Goal: Information Seeking & Learning: Find specific fact

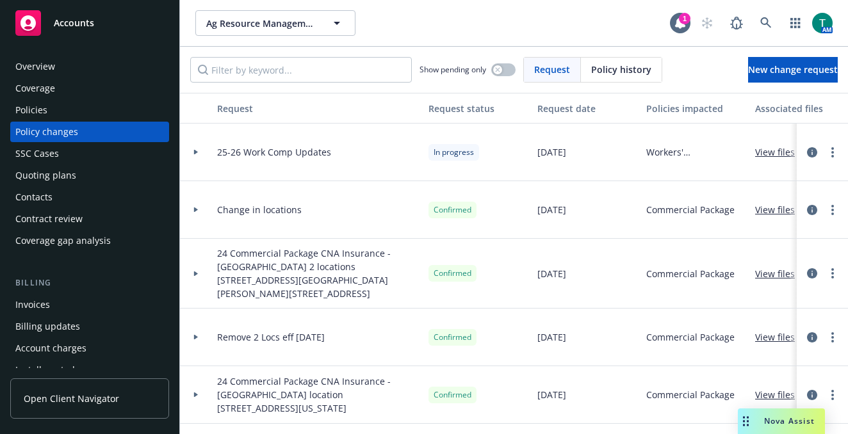
click at [762, 426] on div "Nova Assist" at bounding box center [780, 421] width 87 height 26
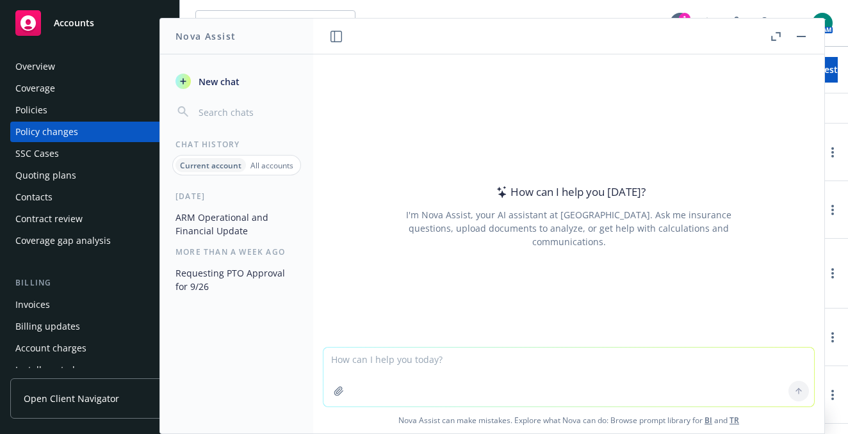
click at [383, 379] on textarea at bounding box center [568, 377] width 490 height 59
type textarea "refine emial"
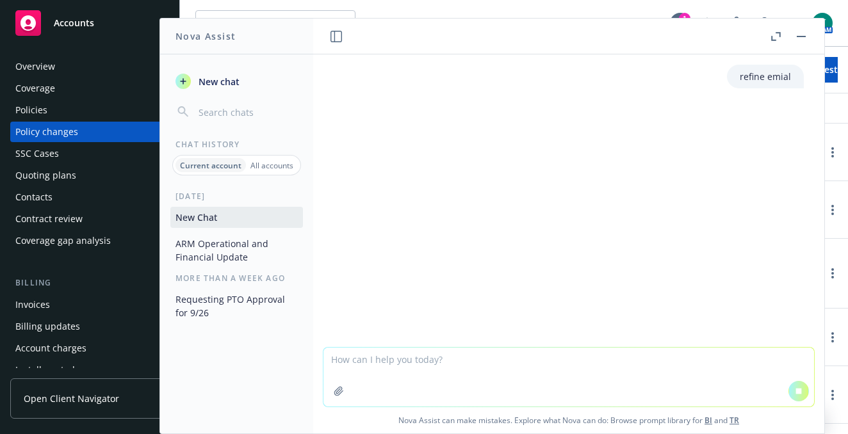
type textarea "V"
paste textarea "We are in receipt of the 25-26 auto renewal policy. Please endorse these update…"
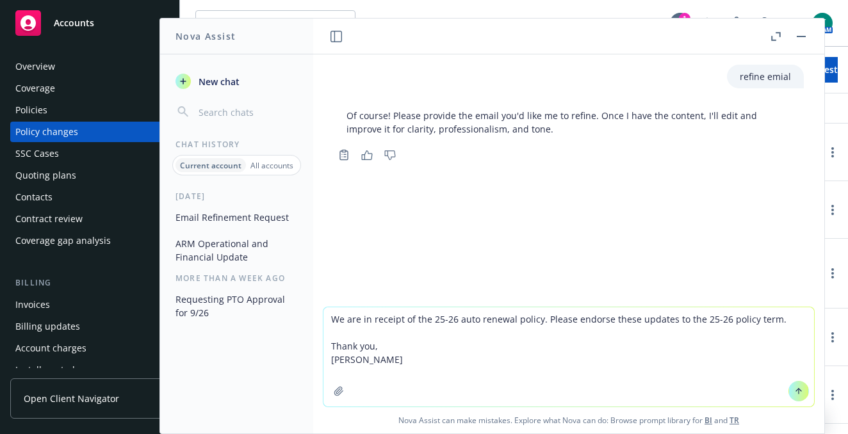
drag, startPoint x: 391, startPoint y: 375, endPoint x: 307, endPoint y: 345, distance: 88.9
click at [312, 345] on div "Nova Assist New chat Chat History Current account All accounts Today Email Refi…" at bounding box center [568, 226] width 512 height 416
type textarea "We are in receipt of the 25-26 auto renewal policy. Please endorse these update…"
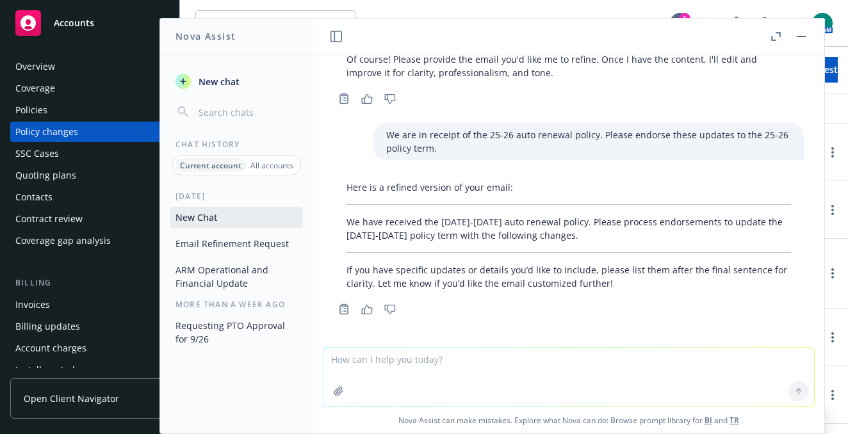
scroll to position [58, 0]
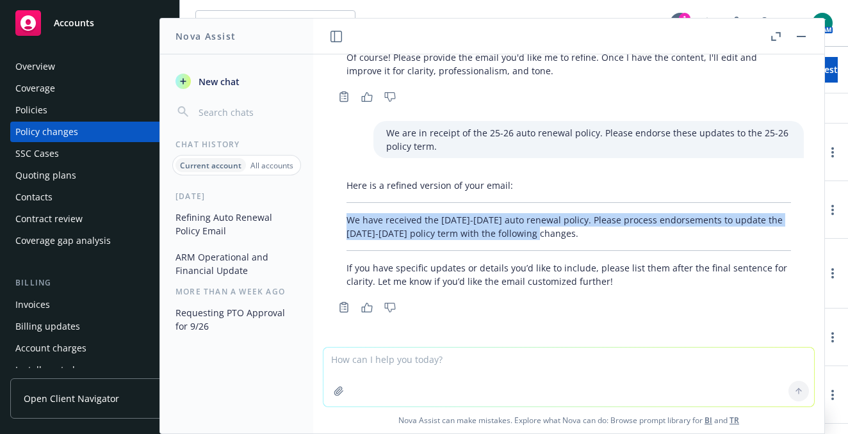
drag, startPoint x: 579, startPoint y: 238, endPoint x: 346, endPoint y: 223, distance: 232.8
click at [346, 223] on p "We have received the 2025-2026 auto renewal policy. Please process endorsements…" at bounding box center [568, 226] width 444 height 27
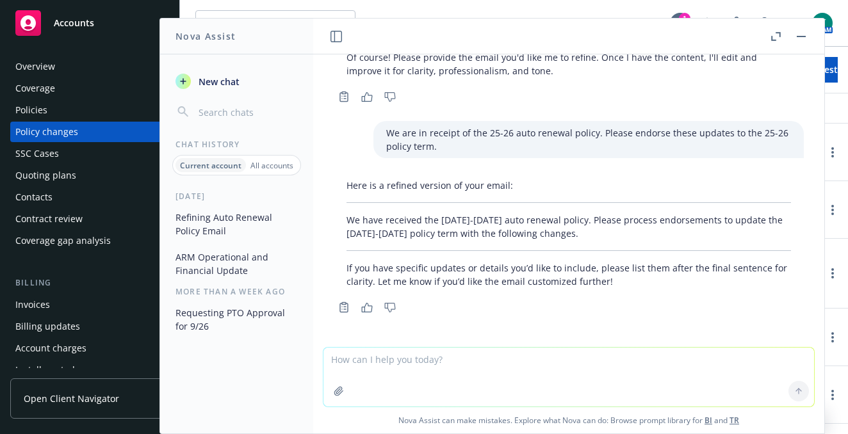
drag, startPoint x: 413, startPoint y: 226, endPoint x: 346, endPoint y: 361, distance: 150.6
click at [346, 361] on textarea at bounding box center [568, 377] width 490 height 59
paste textarea "We are in receipt of the 25-26 auto renewal policy. Please endorse these update…"
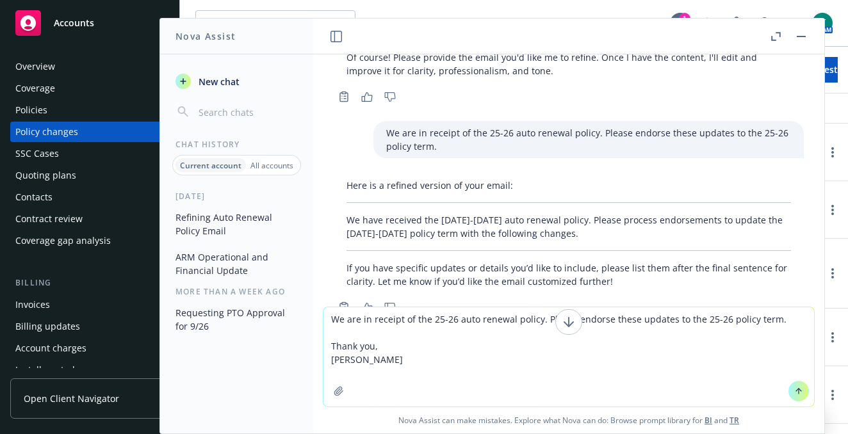
click at [399, 355] on textarea "We are in receipt of the 25-26 auto renewal policy. Please endorse these update…" at bounding box center [568, 356] width 490 height 99
drag, startPoint x: 743, startPoint y: 339, endPoint x: 763, endPoint y: 323, distance: 26.0
click at [743, 336] on textarea "We are in receipt of the 25-26 auto renewal policy. Please endorse these update…" at bounding box center [568, 356] width 490 height 99
drag, startPoint x: 774, startPoint y: 322, endPoint x: 603, endPoint y: 317, distance: 171.0
click at [603, 317] on textarea "We are in receipt of the 25-26 auto renewal policy. Please endorse these update…" at bounding box center [568, 356] width 490 height 99
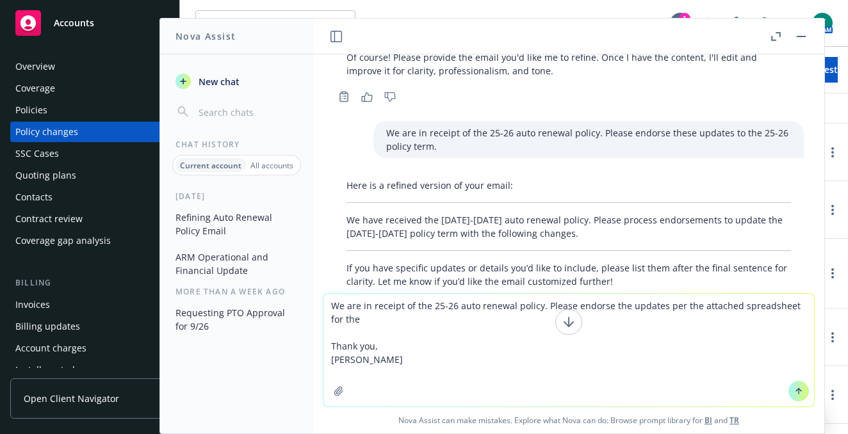
drag, startPoint x: 615, startPoint y: 303, endPoint x: 624, endPoint y: 314, distance: 14.1
click at [618, 306] on textarea "We are in receipt of the 25-26 auto renewal policy. Please endorse the updates …" at bounding box center [568, 350] width 490 height 113
click at [617, 308] on textarea "We are in receipt of the 25-26 auto renewal policy. Please endorse the updates …" at bounding box center [568, 350] width 490 height 113
drag, startPoint x: 537, startPoint y: 307, endPoint x: 729, endPoint y: 314, distance: 192.2
click at [729, 314] on textarea "We are in receipt of the 25-26 auto renewal policy. Please endorse the updates …" at bounding box center [568, 350] width 490 height 113
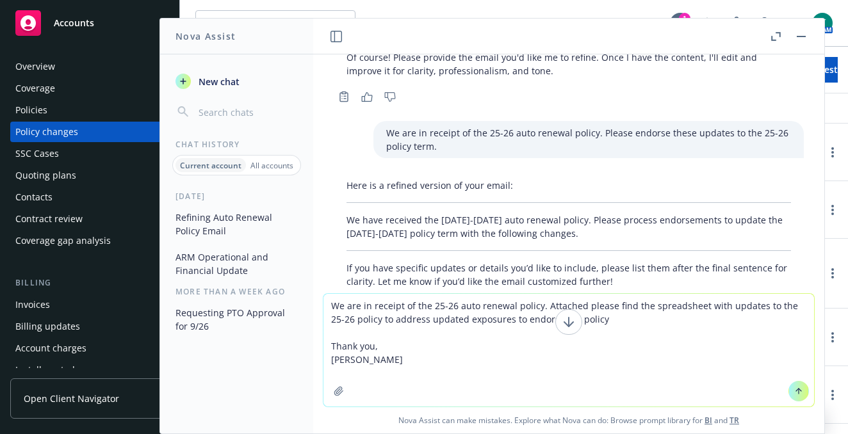
drag, startPoint x: 579, startPoint y: 305, endPoint x: 636, endPoint y: 307, distance: 56.4
click at [636, 307] on textarea "We are in receipt of the 25-26 auto renewal policy. Attached please find the sp…" at bounding box center [568, 350] width 490 height 113
drag, startPoint x: 696, startPoint y: 307, endPoint x: 366, endPoint y: 324, distance: 330.7
click at [366, 324] on textarea "We are in receipt of the 25-26 auto renewal policy. Attached please find the sp…" at bounding box center [568, 350] width 490 height 113
drag, startPoint x: 479, startPoint y: 318, endPoint x: 370, endPoint y: 325, distance: 109.0
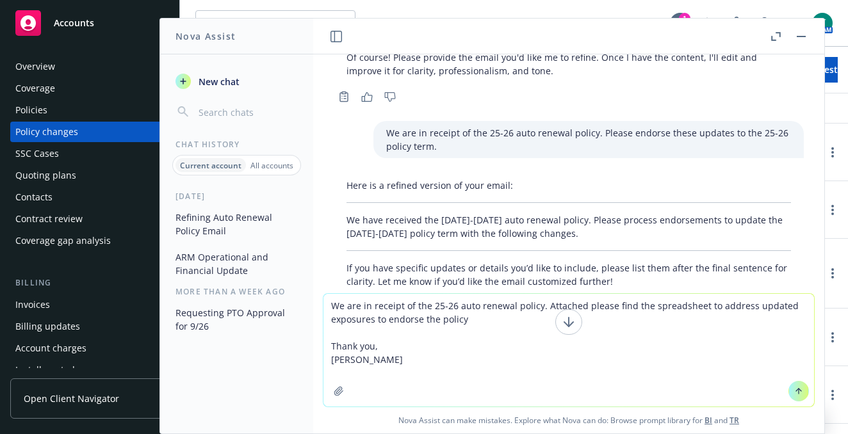
click at [370, 325] on textarea "We are in receipt of the 25-26 auto renewal policy. Attached please find the sp…" at bounding box center [568, 350] width 490 height 113
drag, startPoint x: 616, startPoint y: 319, endPoint x: 454, endPoint y: 318, distance: 162.0
click at [454, 318] on textarea "We are in receipt of the 25-26 auto renewal policy. Attached please find the sp…" at bounding box center [568, 350] width 490 height 113
drag, startPoint x: 444, startPoint y: 307, endPoint x: 428, endPoint y: 307, distance: 15.4
click at [428, 307] on textarea "We are in receipt of the 25-26 auto renewal policy. Attached please find the sp…" at bounding box center [568, 350] width 490 height 113
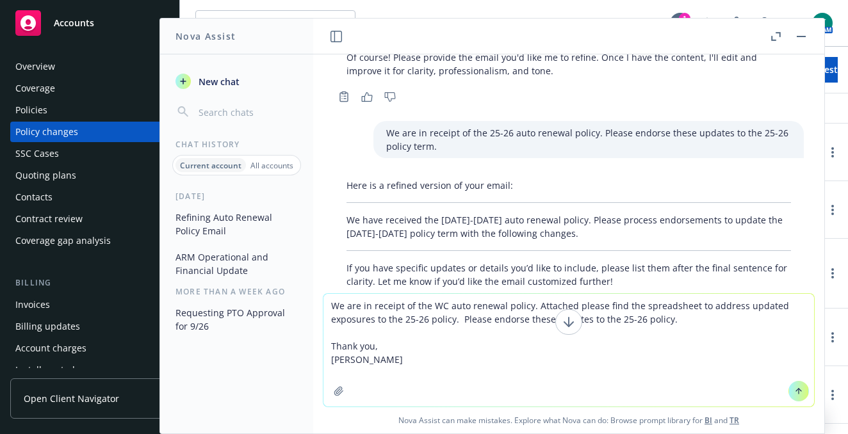
click at [706, 318] on textarea "We are in receipt of the WC auto renewal policy. Attached please find the sprea…" at bounding box center [568, 350] width 490 height 113
drag, startPoint x: 377, startPoint y: 367, endPoint x: 338, endPoint y: 331, distance: 53.4
click at [337, 332] on textarea "We are in receipt of the WC auto renewal policy. Attached please find the sprea…" at bounding box center [568, 350] width 490 height 113
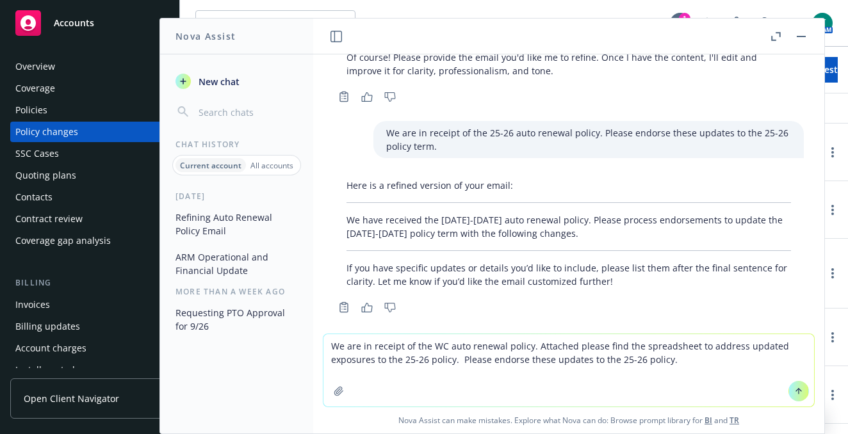
drag, startPoint x: 481, startPoint y: 359, endPoint x: 371, endPoint y: 361, distance: 110.8
click at [371, 362] on textarea "We are in receipt of the WC auto renewal policy. Attached please find the sprea…" at bounding box center [568, 370] width 490 height 72
type textarea "We are in receipt of the WC auto renewal policy. Attached please find the sprea…"
click at [603, 358] on textarea "We are in receipt of the WC auto renewal policy. Attached please find the sprea…" at bounding box center [568, 370] width 490 height 72
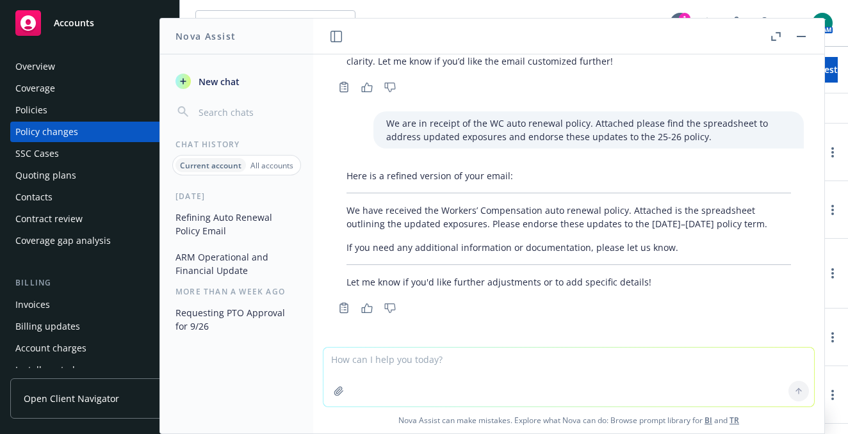
scroll to position [279, 0]
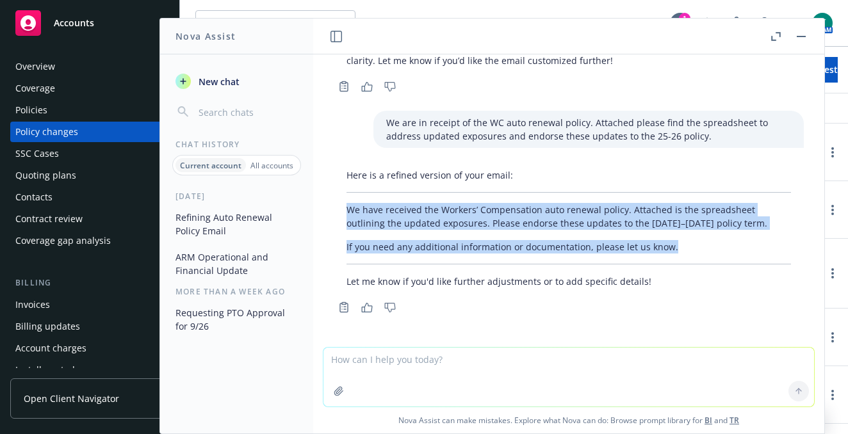
drag, startPoint x: 680, startPoint y: 245, endPoint x: 339, endPoint y: 208, distance: 342.6
click at [339, 208] on div "Here is a refined version of your email: We have received the Workers’ Compensa…" at bounding box center [569, 228] width 470 height 130
copy div "We have received the Workers’ Compensation auto renewal policy. Attached is the…"
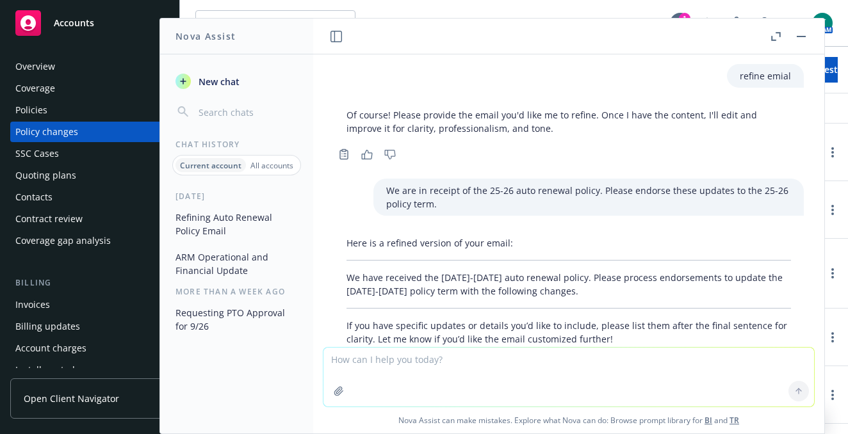
scroll to position [0, 0]
click at [800, 33] on button "button" at bounding box center [800, 36] width 15 height 15
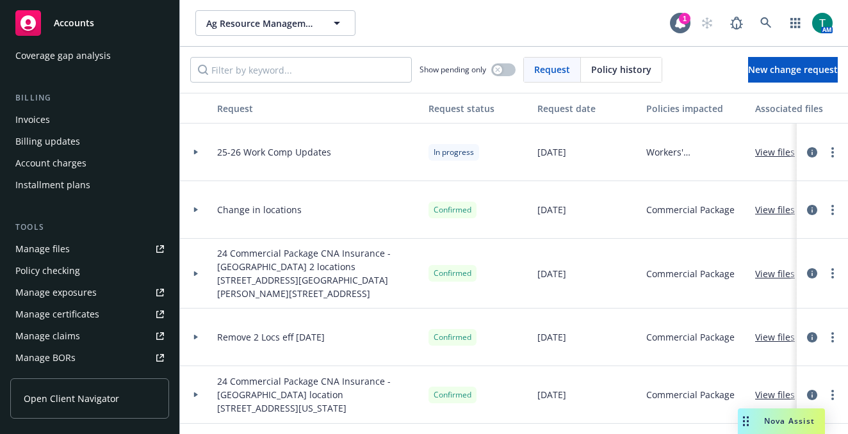
scroll to position [192, 0]
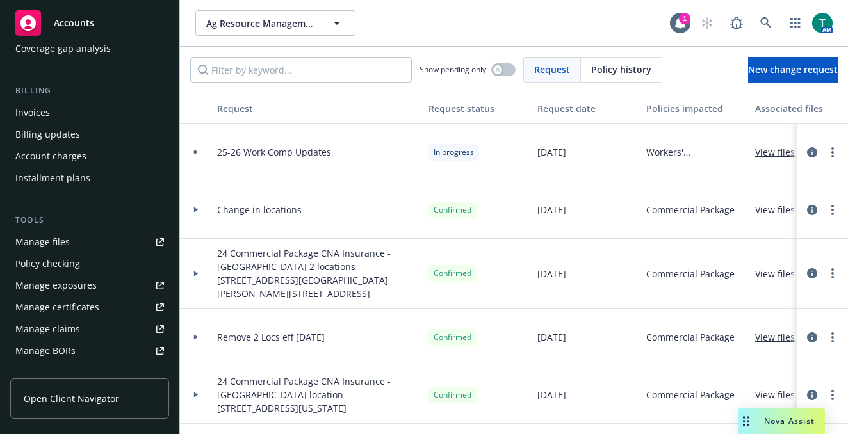
click at [62, 241] on div "Manage files" at bounding box center [42, 242] width 54 height 20
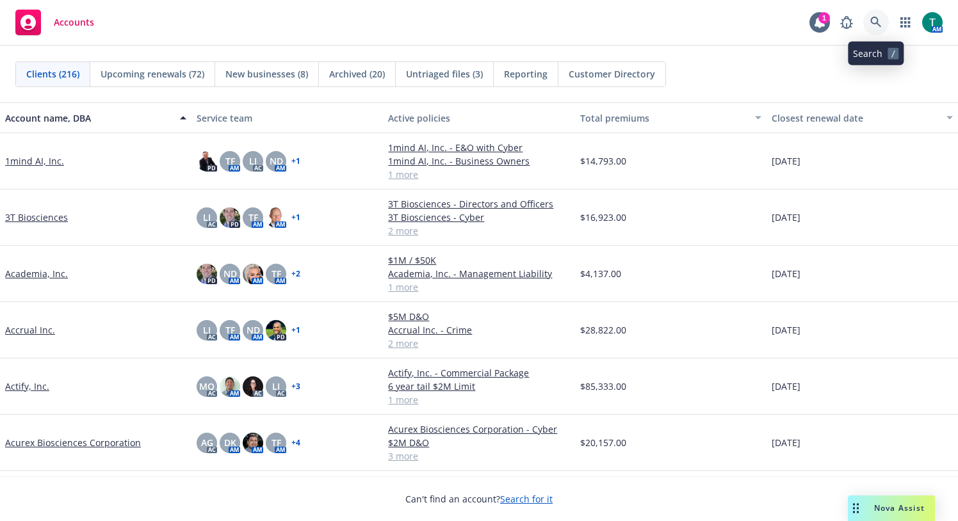
click at [847, 20] on icon at bounding box center [876, 23] width 12 height 12
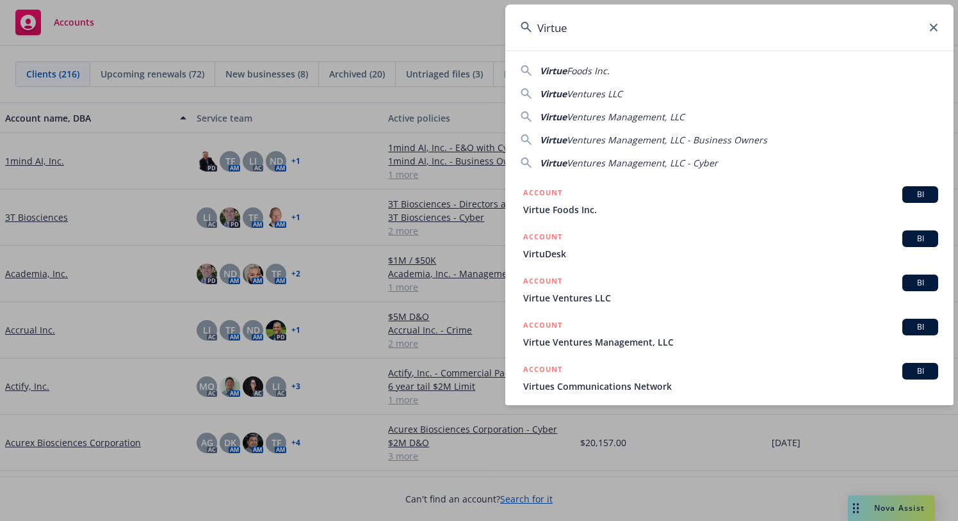
click at [616, 23] on input "Virtue" at bounding box center [729, 27] width 448 height 46
type input "Virtu"
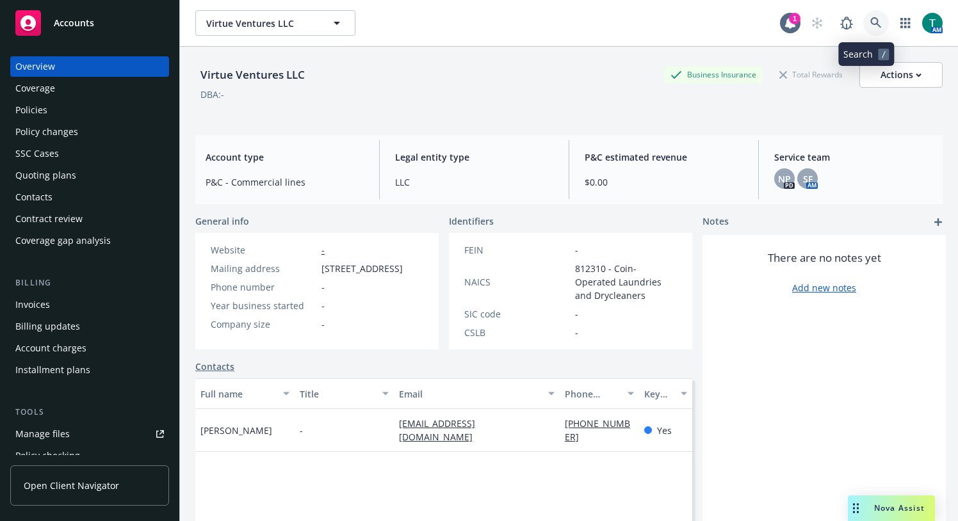
click at [847, 20] on icon at bounding box center [875, 22] width 11 height 11
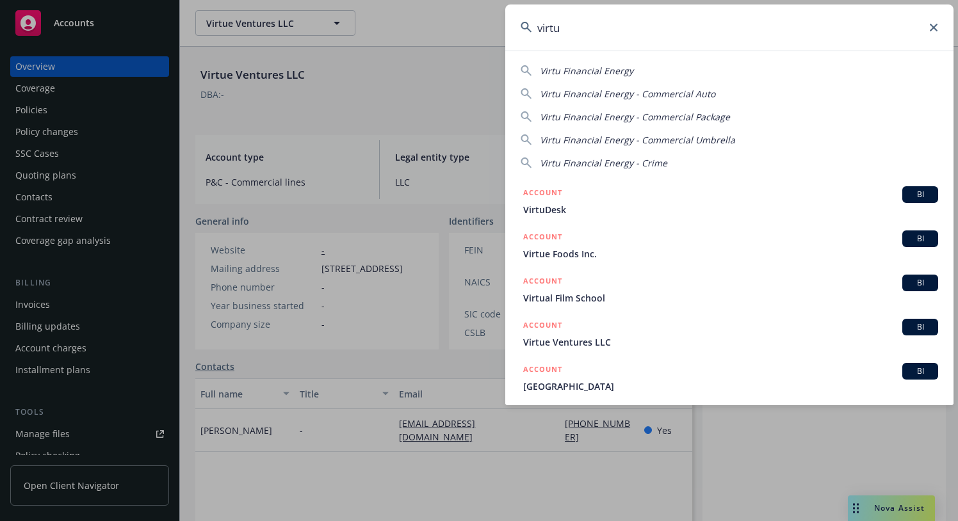
type input "virtu"
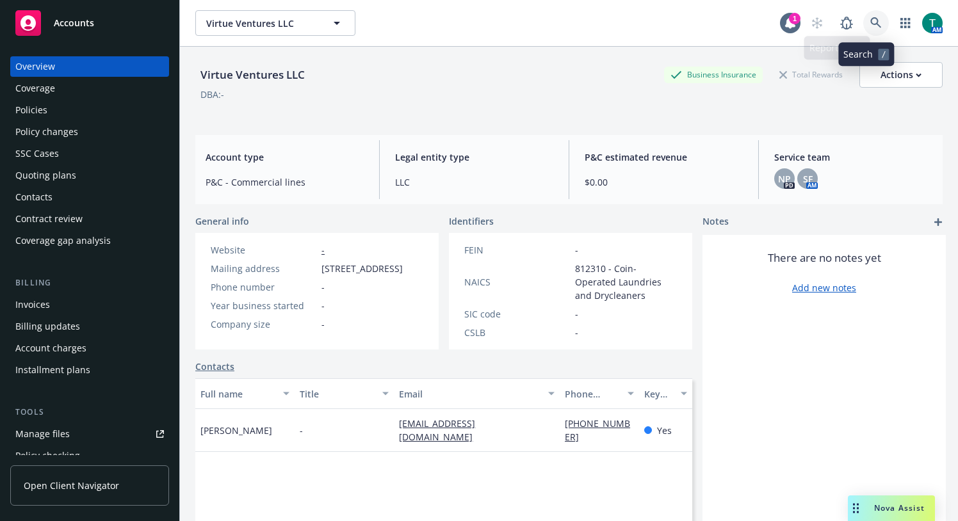
click at [847, 22] on link at bounding box center [876, 23] width 26 height 26
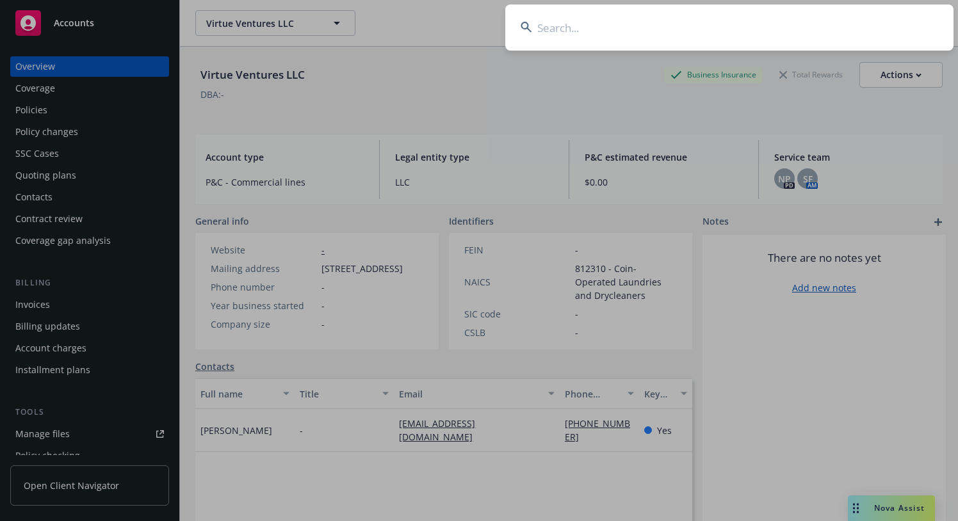
click at [599, 28] on input at bounding box center [729, 27] width 448 height 46
type input "Virtu Financial, Inc."
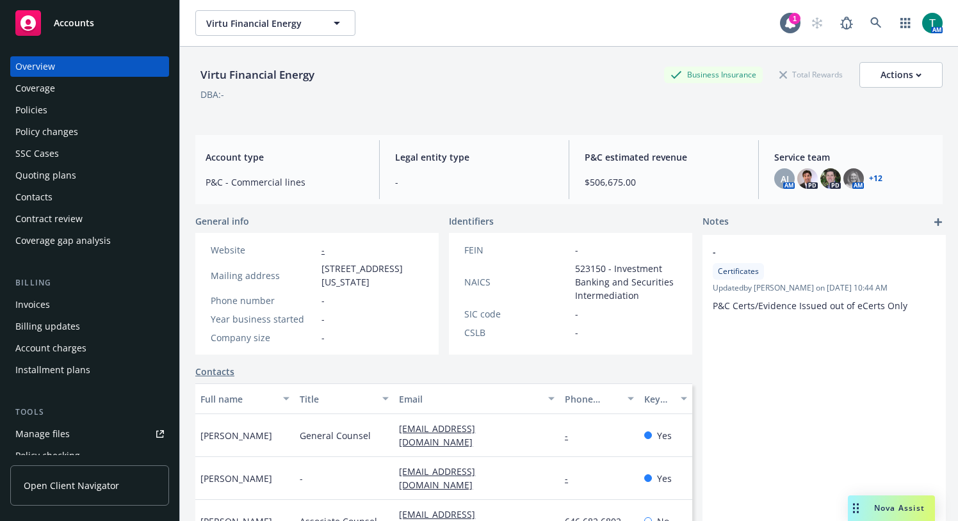
click at [51, 107] on div "Policies" at bounding box center [89, 110] width 149 height 20
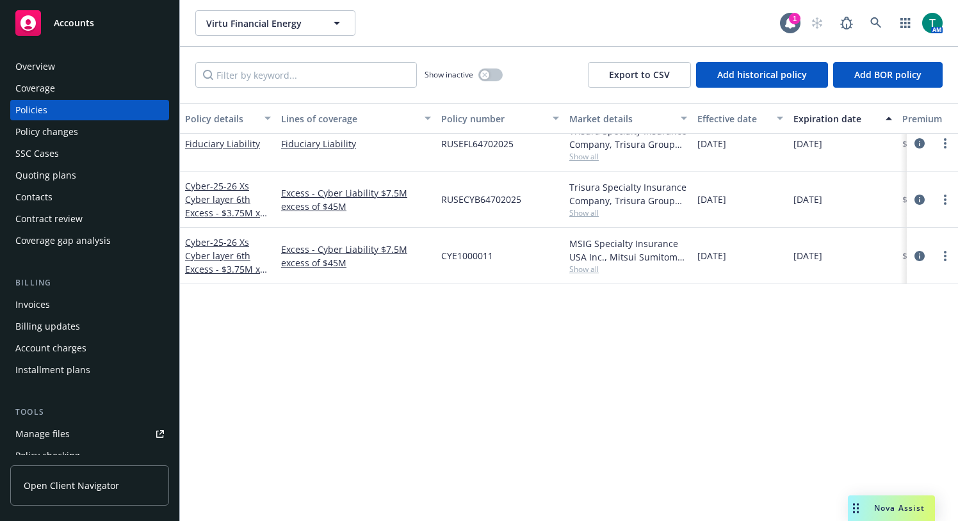
scroll to position [1979, 0]
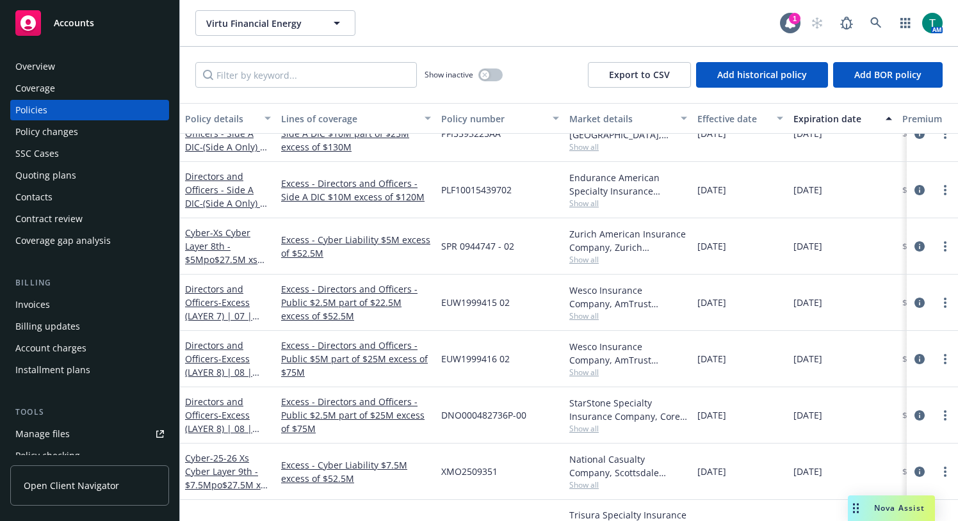
click at [268, 120] on div "button" at bounding box center [269, 118] width 6 height 29
click at [266, 77] on input "Filter by keyword..." at bounding box center [305, 75] width 221 height 26
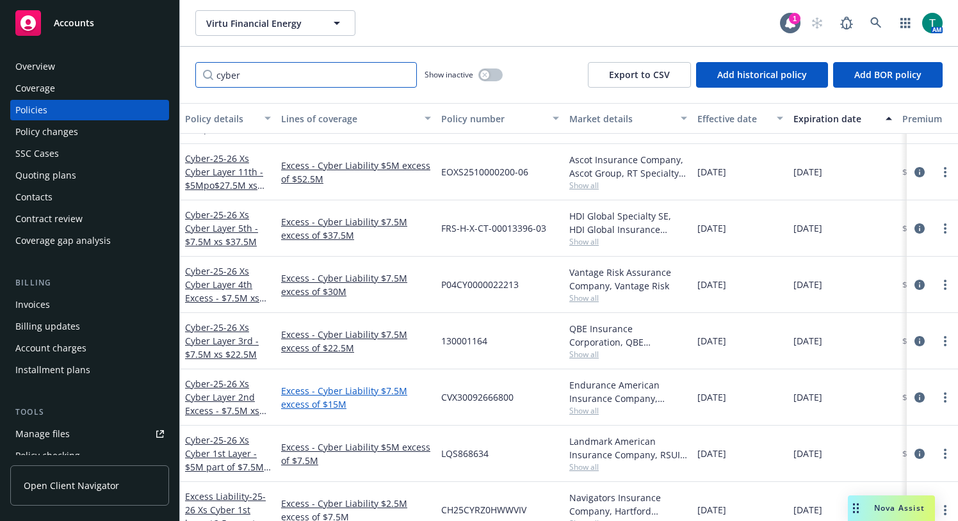
scroll to position [592, 0]
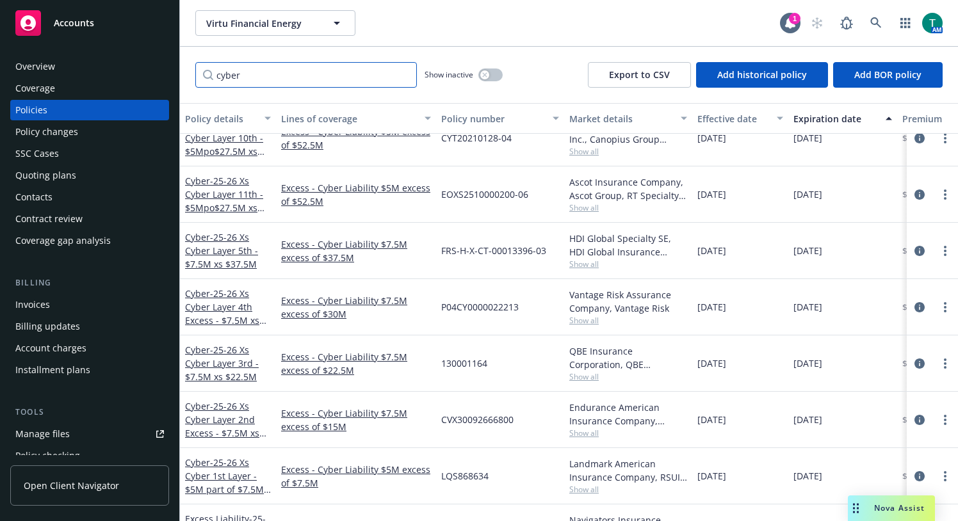
click at [218, 74] on input "cyber" at bounding box center [305, 75] width 221 height 26
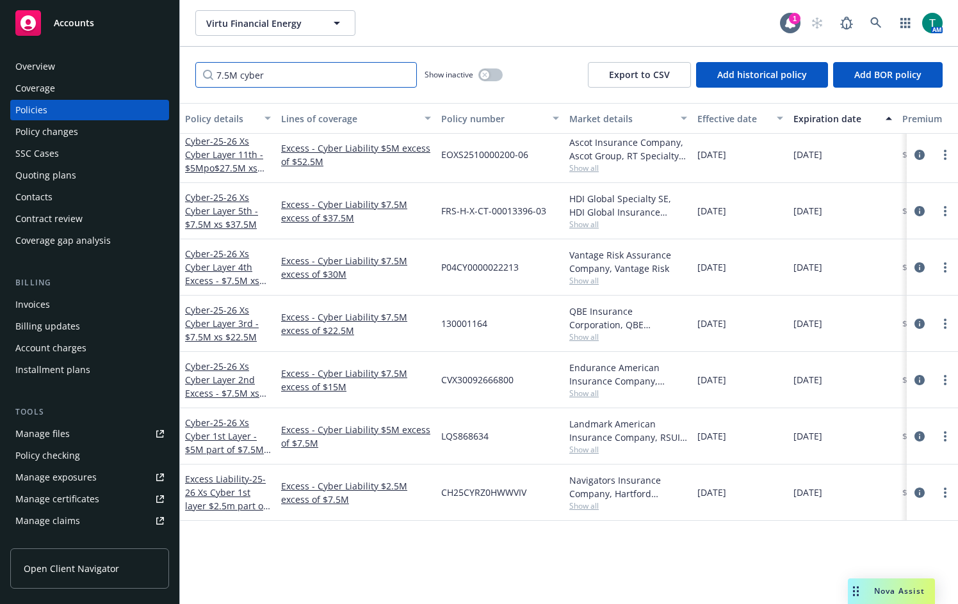
scroll to position [329, 0]
drag, startPoint x: 239, startPoint y: 77, endPoint x: 167, endPoint y: 74, distance: 71.8
click at [168, 74] on div "Accounts Overview Coverage Policies Policy changes SSC Cases Quoting plans Cont…" at bounding box center [479, 302] width 958 height 604
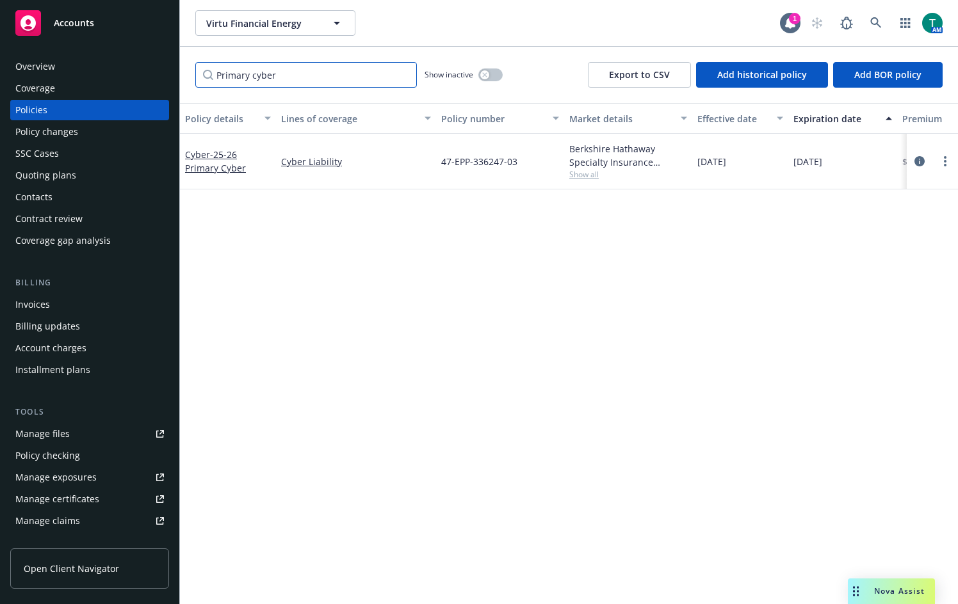
type input "Primary cyber"
drag, startPoint x: 532, startPoint y: 162, endPoint x: 436, endPoint y: 166, distance: 96.1
click at [436, 167] on div "47-EPP-336247-03" at bounding box center [500, 162] width 128 height 56
copy span "47-EPP-336247-03"
click at [847, 433] on span "Nova Assist" at bounding box center [899, 591] width 51 height 11
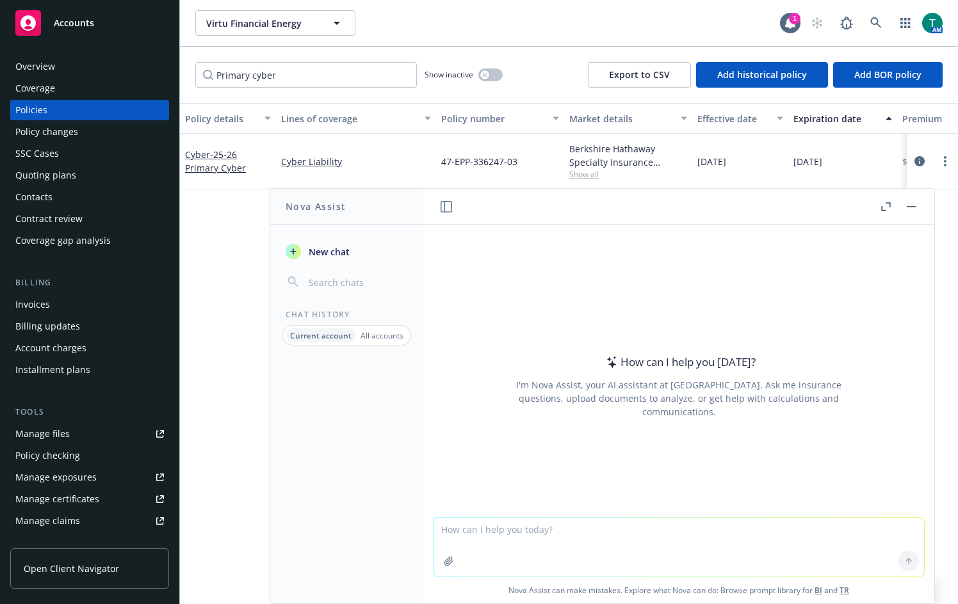
click at [665, 433] on textarea at bounding box center [678, 547] width 490 height 59
type textarea "Urgent email request"
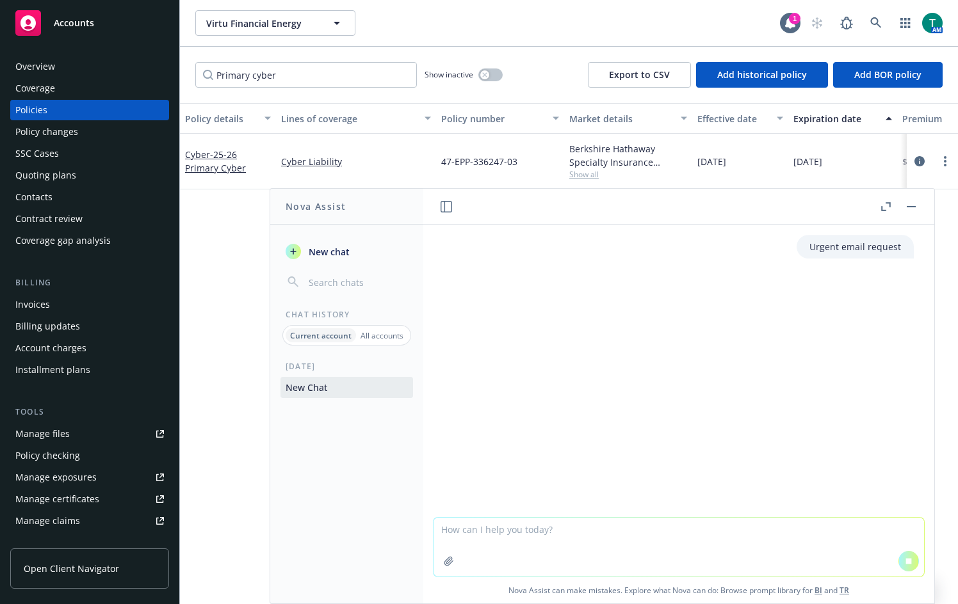
paste textarea "Sean, Following up for the status of the above captioned policy. Please send as…"
type textarea "Sean, Following up for the status of the above captioned policy. Please send as…"
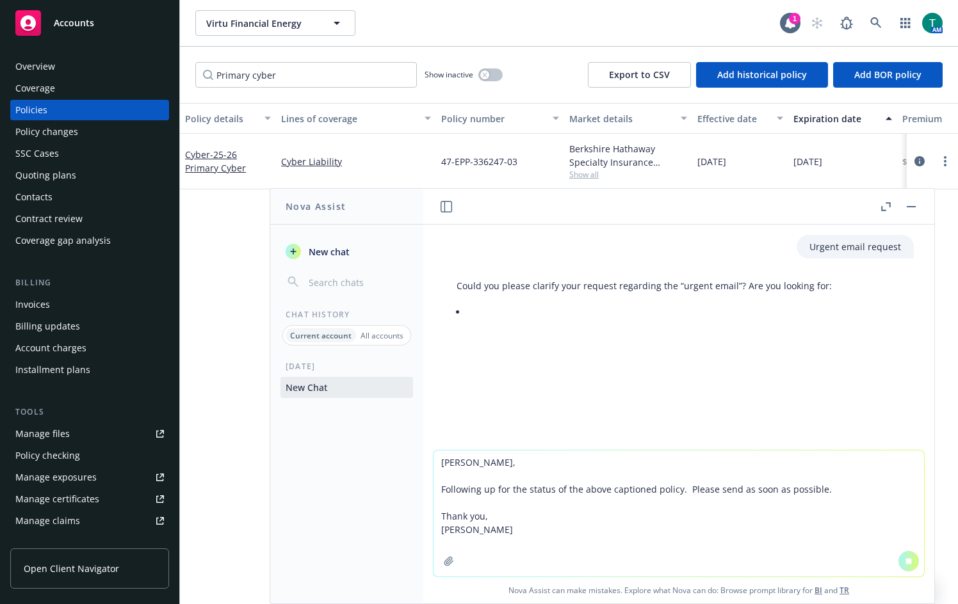
click at [467, 433] on textarea "Sean, Following up for the status of the above captioned policy. Please send as…" at bounding box center [678, 514] width 490 height 126
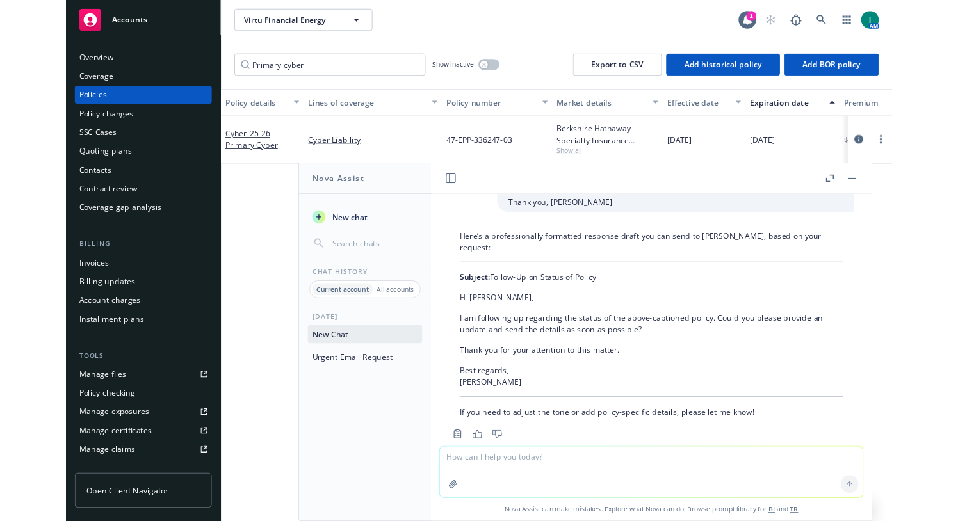
scroll to position [282, 0]
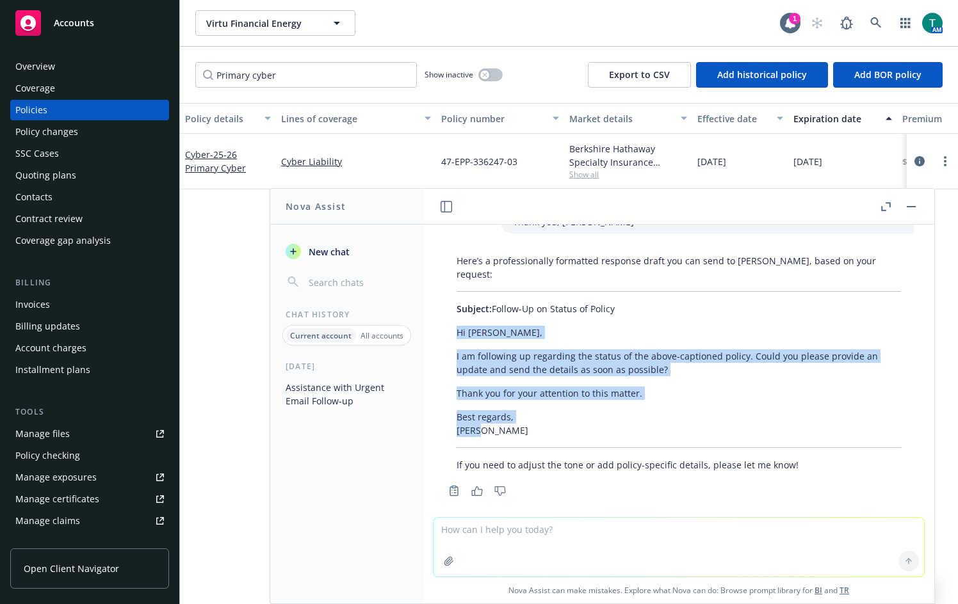
drag, startPoint x: 479, startPoint y: 423, endPoint x: 446, endPoint y: 317, distance: 111.4
click at [446, 317] on div "Here’s a professionally formatted response draft you can send to Sean, based on…" at bounding box center [679, 363] width 470 height 228
copy div "Hi Sean, I am following up regarding the status of the above-captioned policy. …"
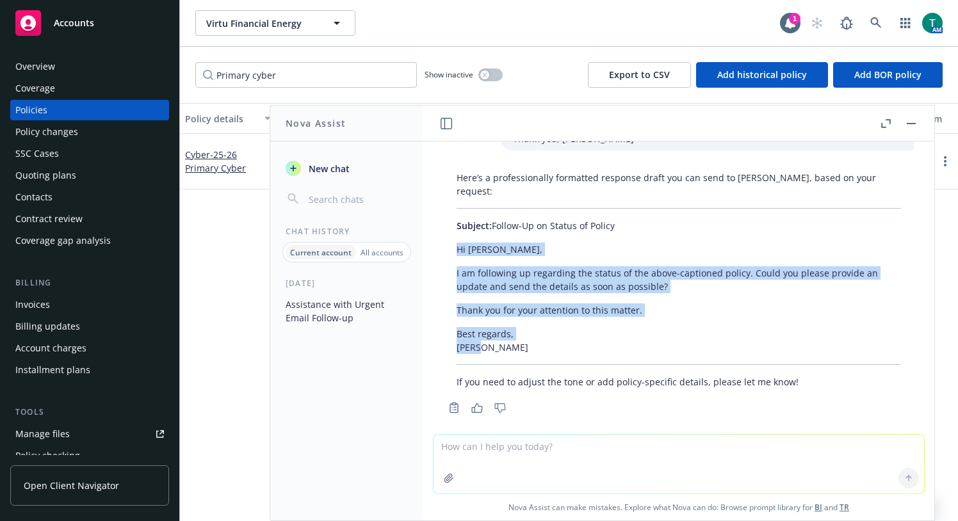
click at [847, 119] on button "button" at bounding box center [910, 123] width 15 height 15
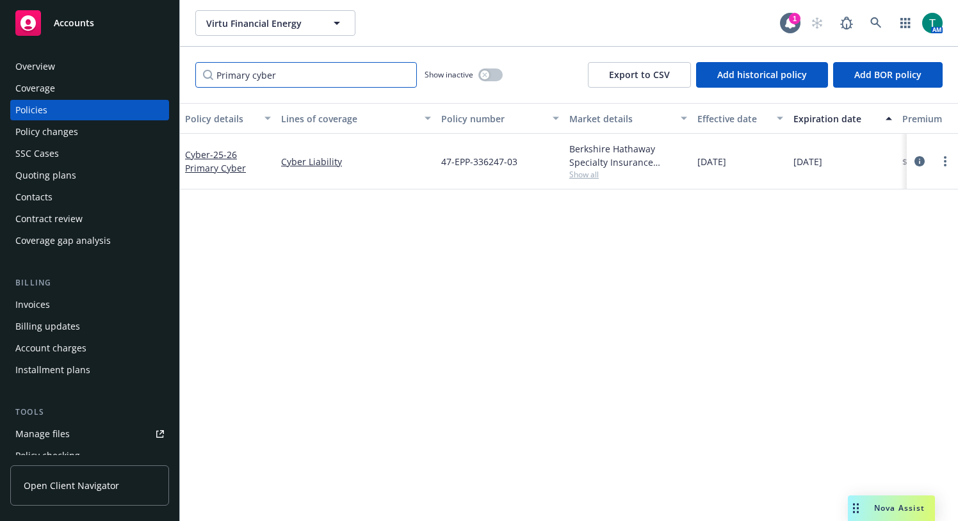
drag, startPoint x: 293, startPoint y: 78, endPoint x: 216, endPoint y: 70, distance: 76.6
click at [216, 73] on input "Primary cyber" at bounding box center [305, 75] width 221 height 26
type input "cyber"
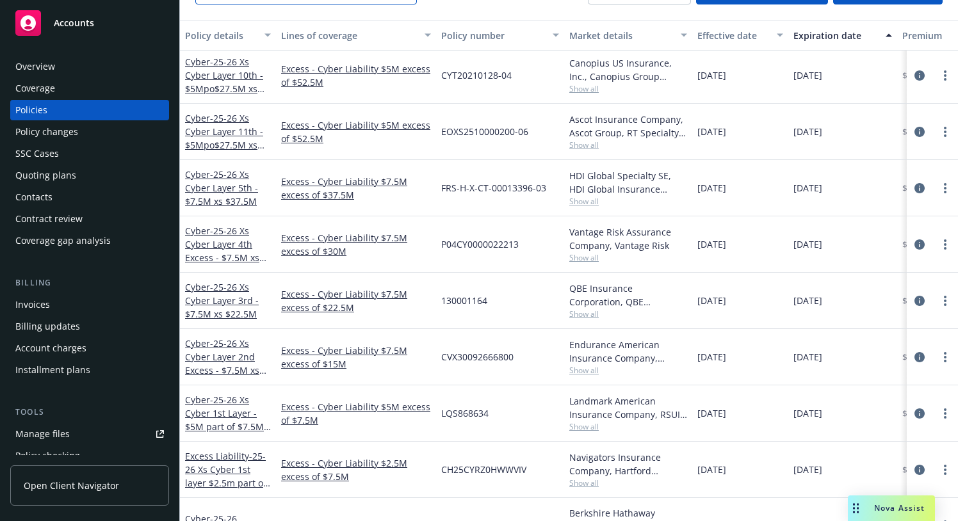
scroll to position [614, 0]
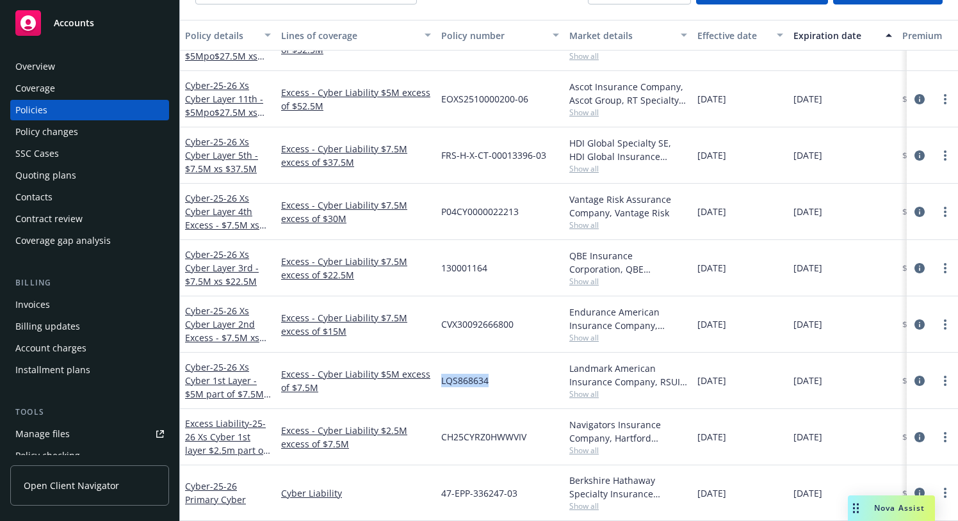
drag, startPoint x: 518, startPoint y: 369, endPoint x: 437, endPoint y: 373, distance: 81.4
click at [437, 373] on div "LQS868634" at bounding box center [500, 381] width 128 height 56
copy span "LQS868634"
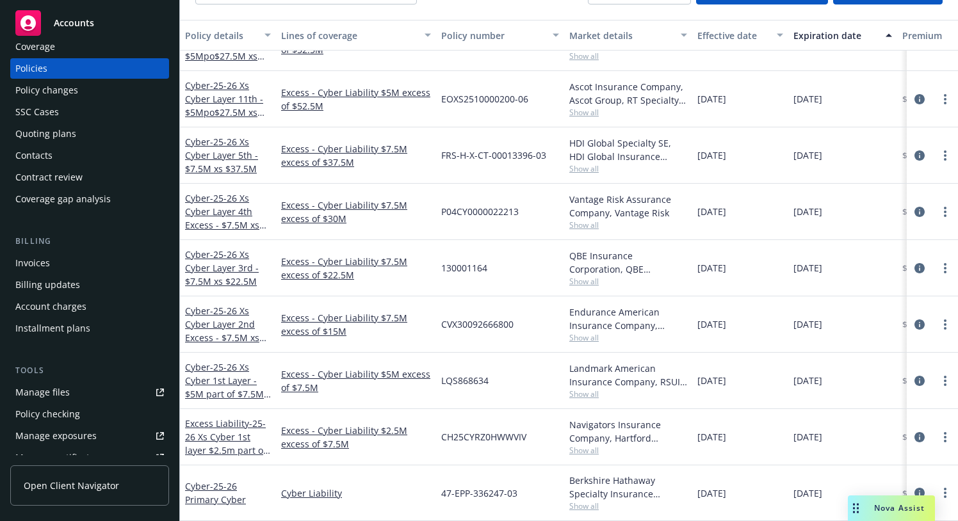
scroll to position [64, 0]
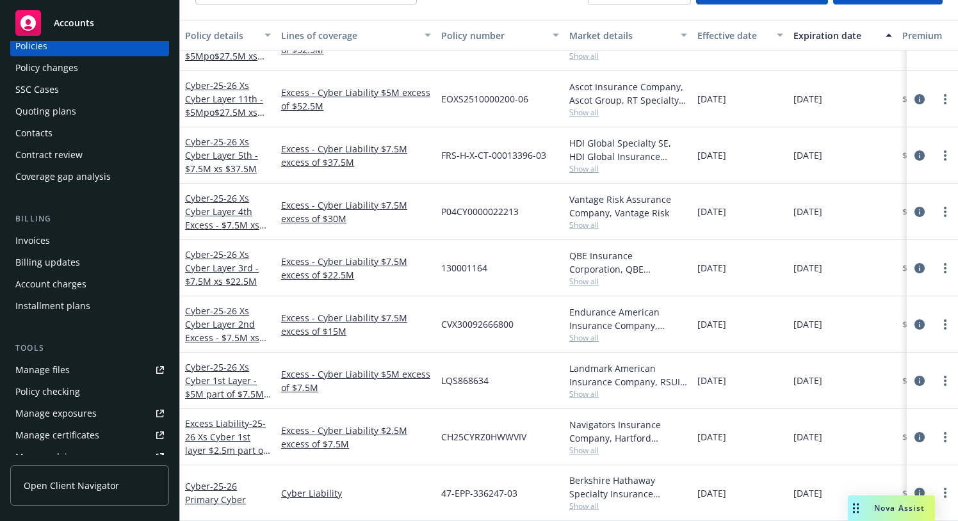
click at [77, 366] on link "Manage files" at bounding box center [89, 370] width 159 height 20
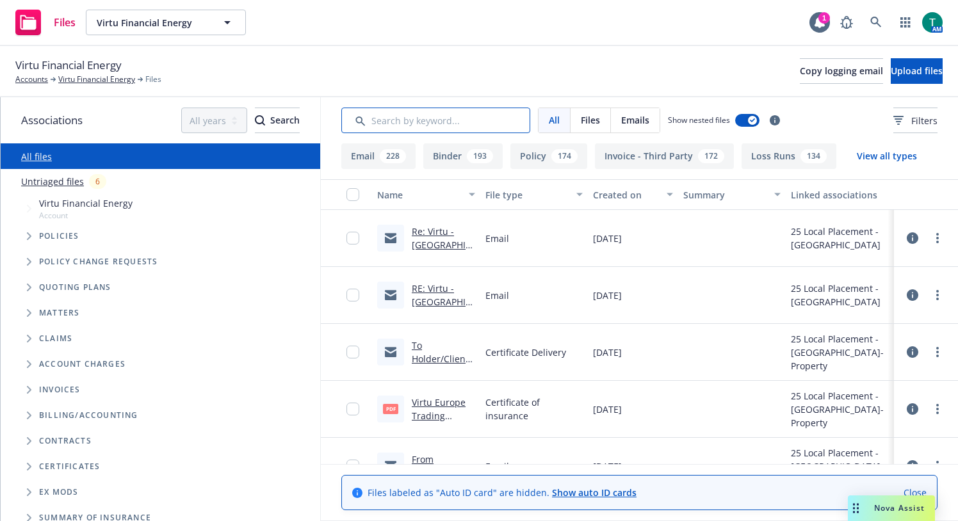
click at [438, 125] on input "Search by keyword..." at bounding box center [435, 121] width 189 height 26
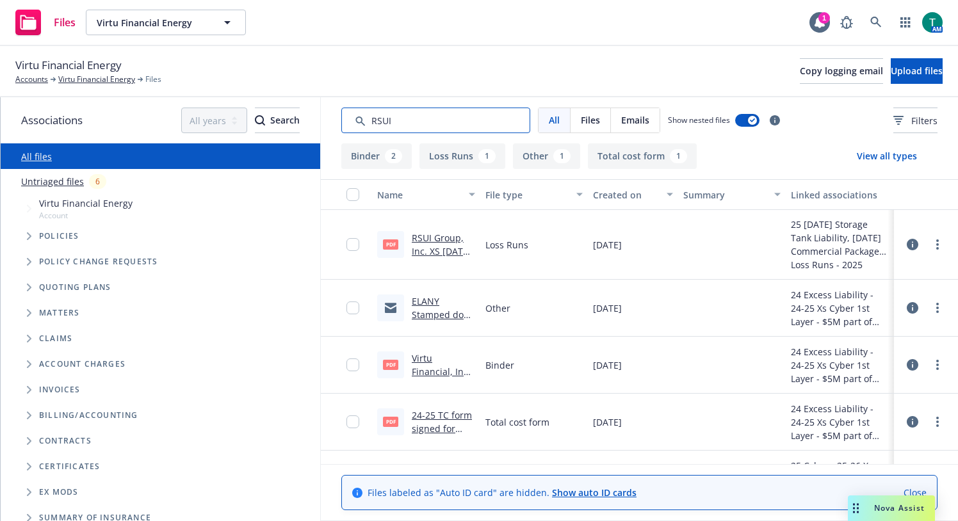
type input "RSUI"
click at [420, 363] on link "Virtu Financial, Inc. - TC Form (RSUI).pd.pdf" at bounding box center [441, 378] width 59 height 52
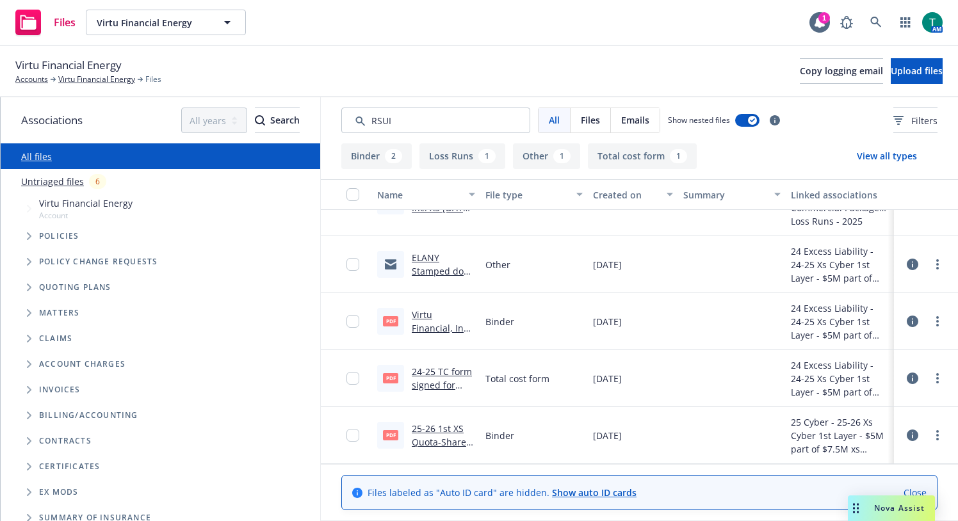
click at [417, 319] on link "Virtu Financial, Inc. - TC Form (RSUI).pd.pdf" at bounding box center [441, 335] width 59 height 52
click at [434, 427] on link "25-26 1st XS Quota-Share Cyber Binder- RSUI.pdf" at bounding box center [442, 449] width 60 height 52
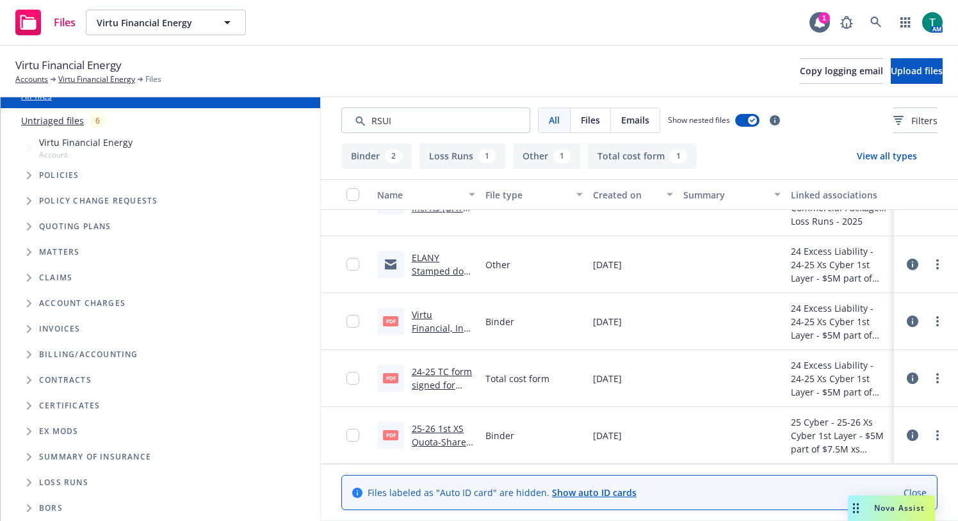
scroll to position [0, 0]
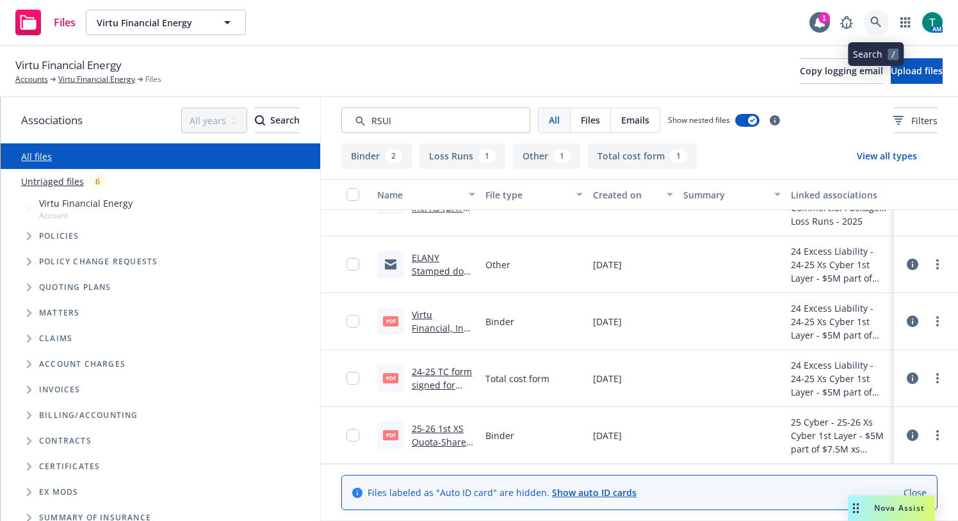
drag, startPoint x: 882, startPoint y: 20, endPoint x: 880, endPoint y: 13, distance: 7.8
click at [880, 13] on link at bounding box center [876, 23] width 26 height 26
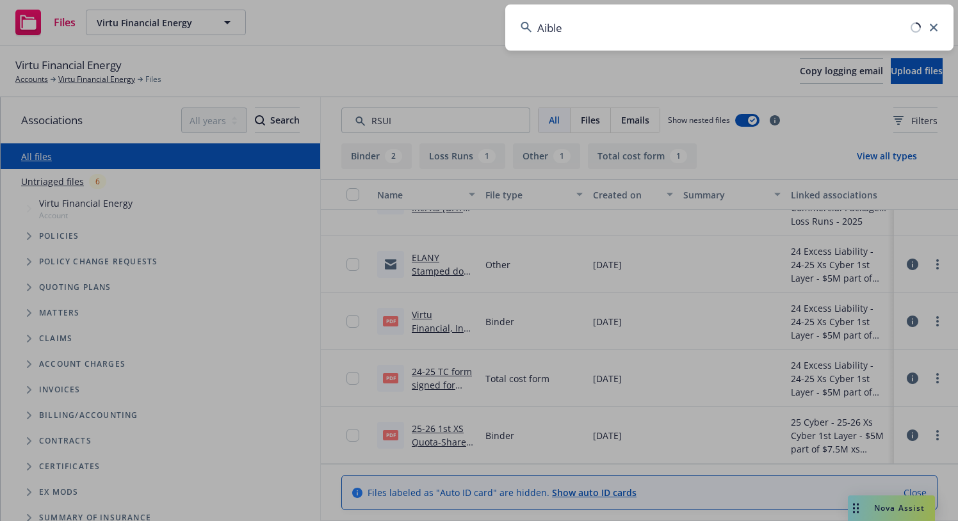
type input "Aible"
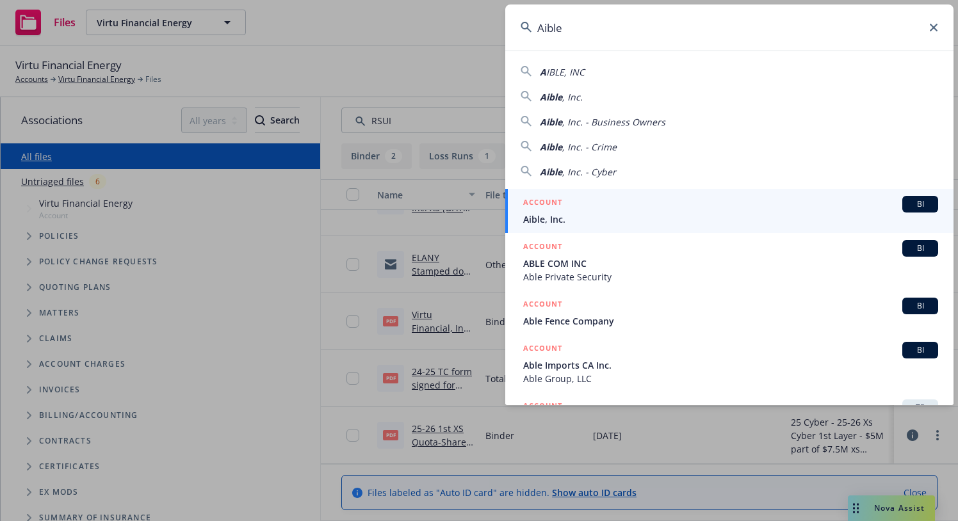
click at [908, 200] on span "BI" at bounding box center [920, 204] width 26 height 12
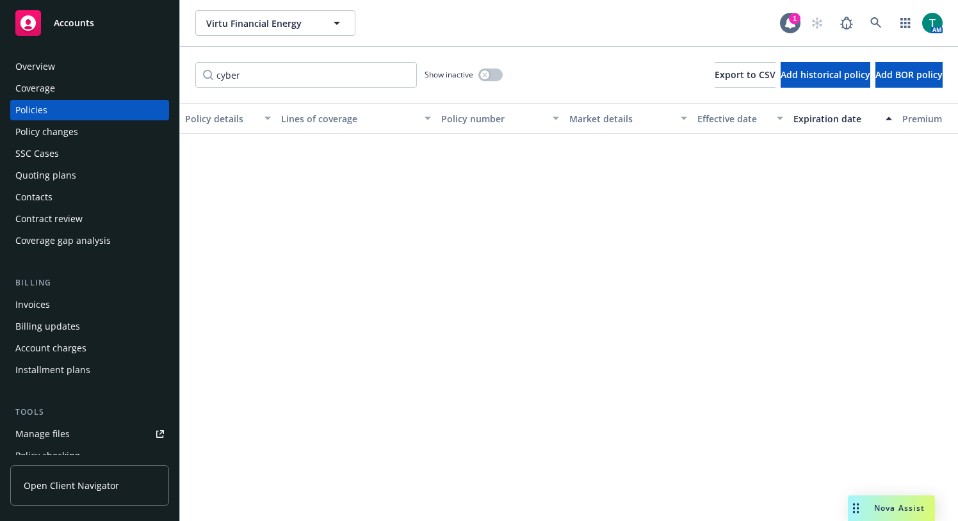
scroll to position [614, 0]
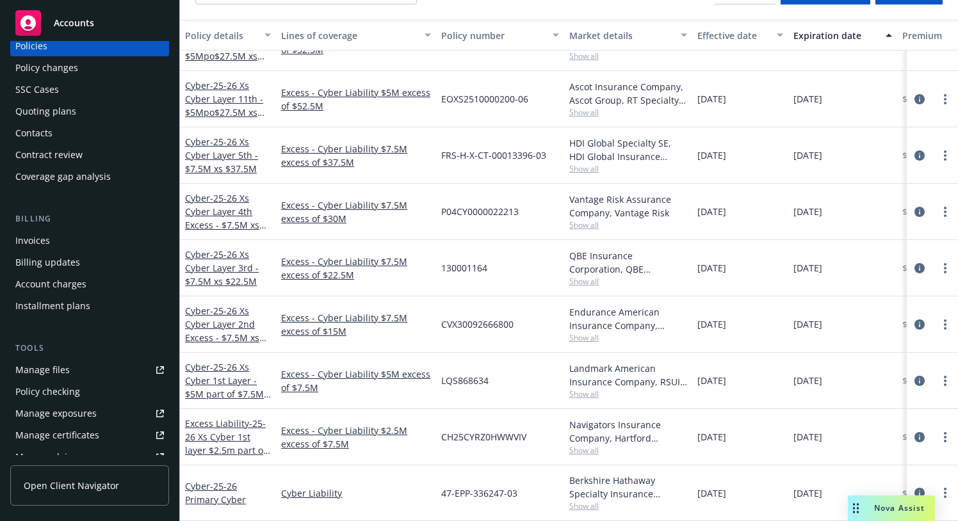
click at [54, 67] on div "Policy changes" at bounding box center [46, 68] width 63 height 20
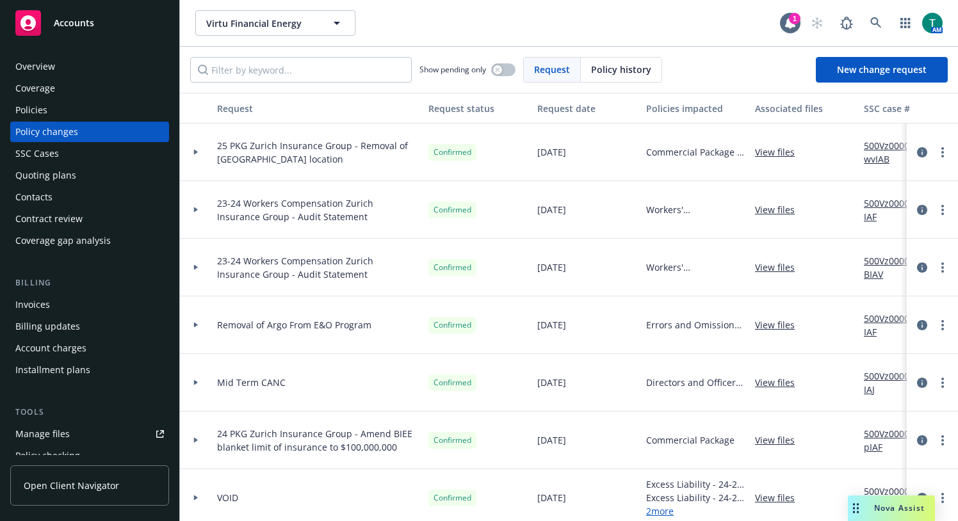
click at [44, 108] on div "Policies" at bounding box center [31, 110] width 32 height 20
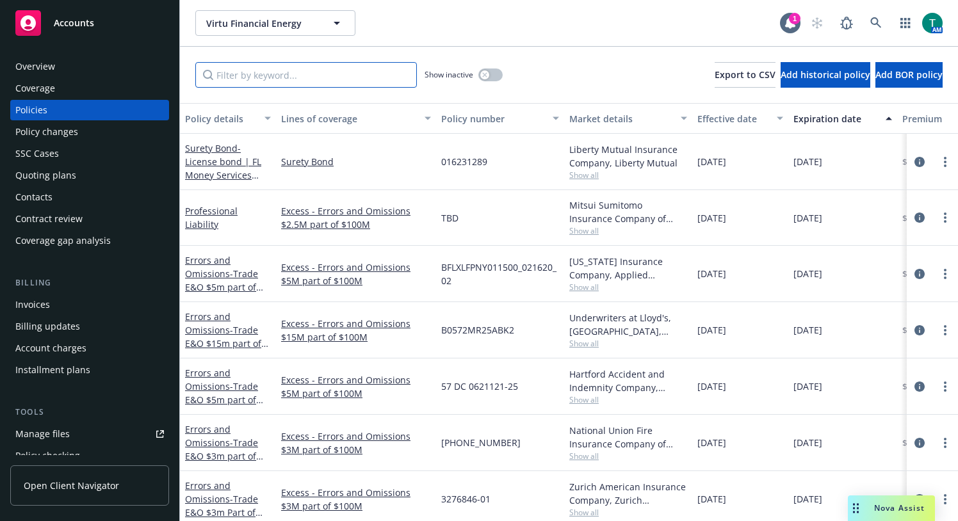
click at [283, 68] on input "Filter by keyword..." at bounding box center [305, 75] width 221 height 26
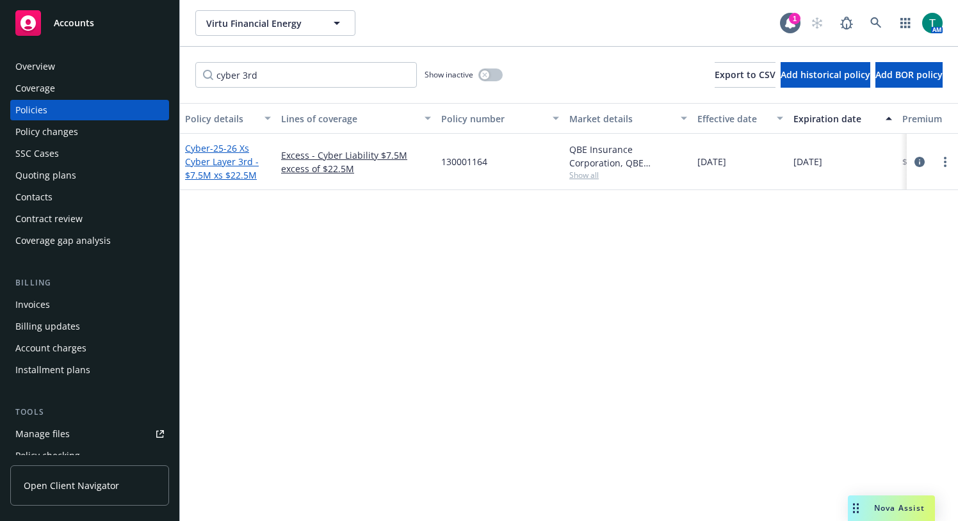
click at [210, 161] on span "- 25-26 Xs Cyber Layer 3rd - $7.5M xs $22.5M" at bounding box center [222, 161] width 74 height 39
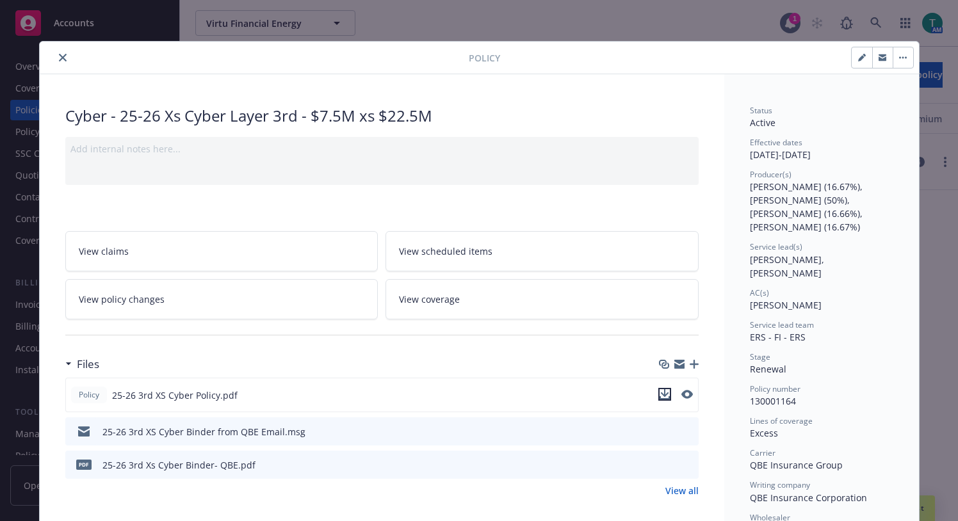
click at [663, 392] on icon "download file" at bounding box center [664, 394] width 10 height 10
click at [59, 60] on icon "close" at bounding box center [63, 58] width 8 height 8
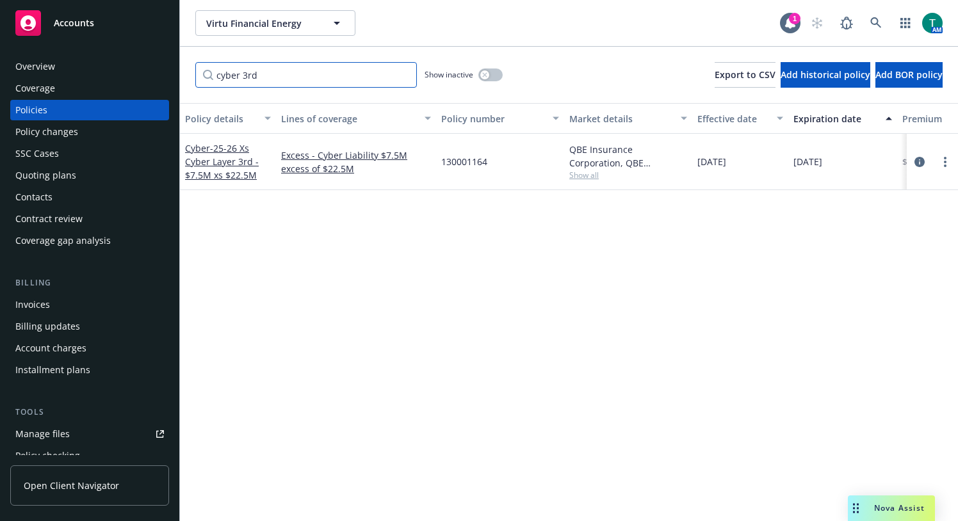
click at [266, 74] on input "cyber 3rd" at bounding box center [305, 75] width 221 height 26
click at [291, 77] on input "cyber 3rd" at bounding box center [305, 75] width 221 height 26
type input "cyber"
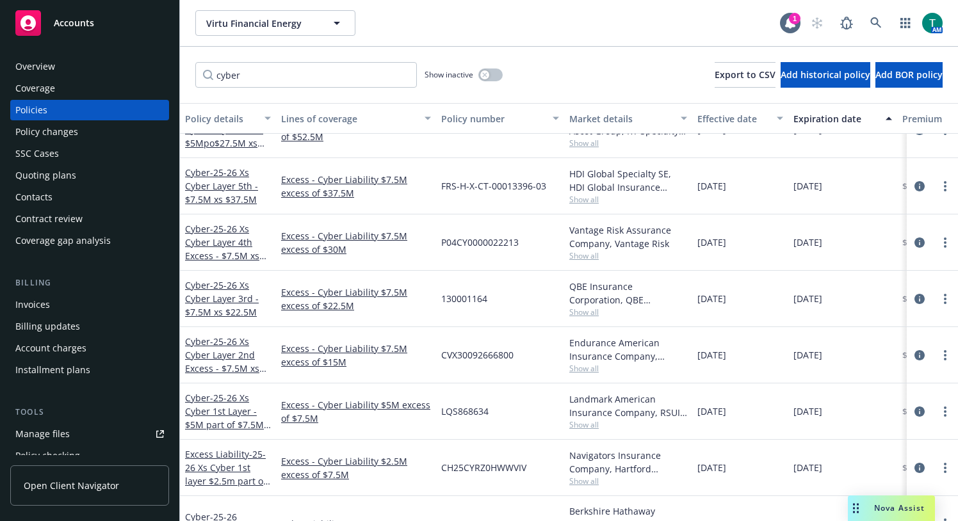
scroll to position [687, 0]
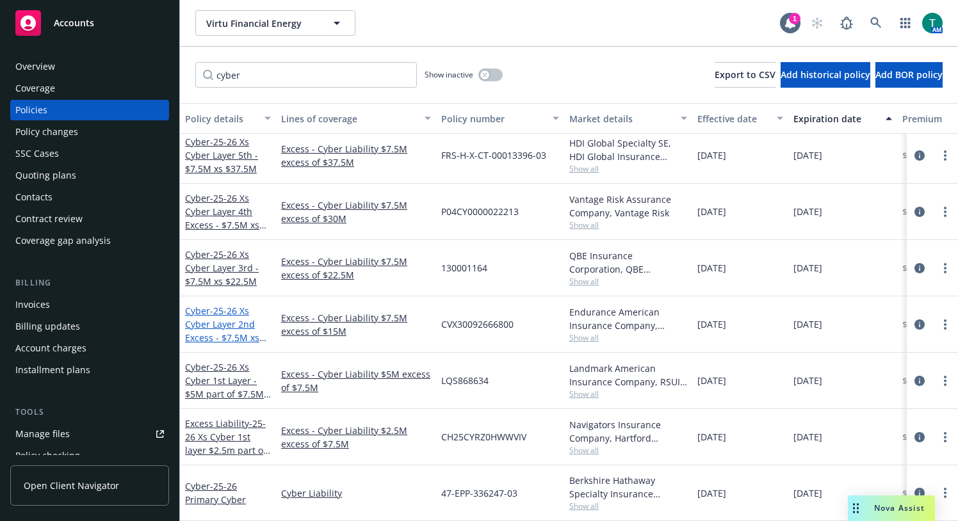
click at [250, 310] on span "- 25-26 Xs Cyber Layer 2nd Excess - $7.5M xs $15M" at bounding box center [225, 331] width 81 height 52
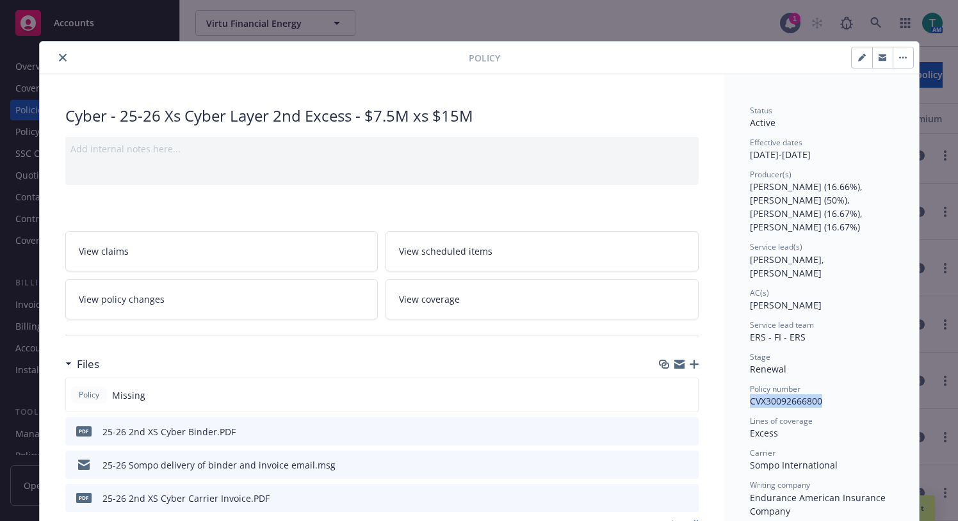
drag, startPoint x: 791, startPoint y: 380, endPoint x: 734, endPoint y: 384, distance: 57.2
copy span "CVX30092666800"
drag, startPoint x: 56, startPoint y: 62, endPoint x: 56, endPoint y: 69, distance: 7.1
click at [55, 62] on button "close" at bounding box center [62, 57] width 15 height 15
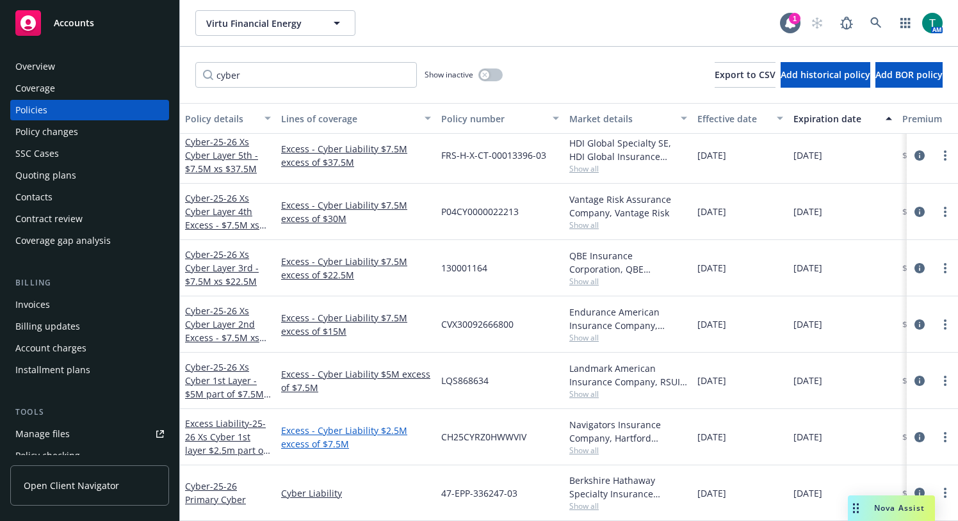
scroll to position [687, 0]
drag, startPoint x: 516, startPoint y: 368, endPoint x: 436, endPoint y: 368, distance: 80.0
click at [436, 368] on div "LQS868634" at bounding box center [500, 381] width 128 height 56
copy span "LQS868634"
click at [232, 310] on span "- 25-26 Xs Cyber Layer 2nd Excess - $7.5M xs $15M" at bounding box center [225, 331] width 81 height 52
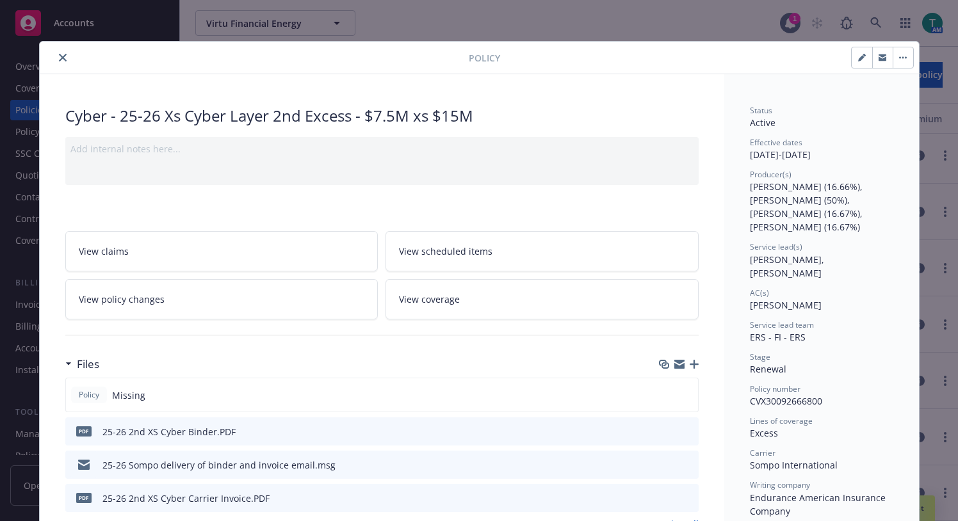
click at [56, 64] on button "close" at bounding box center [62, 57] width 15 height 15
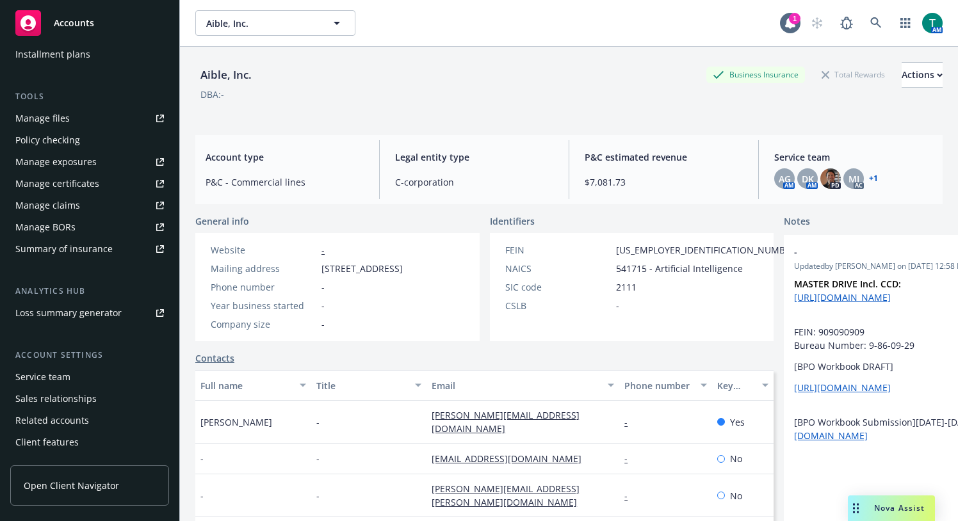
scroll to position [335, 0]
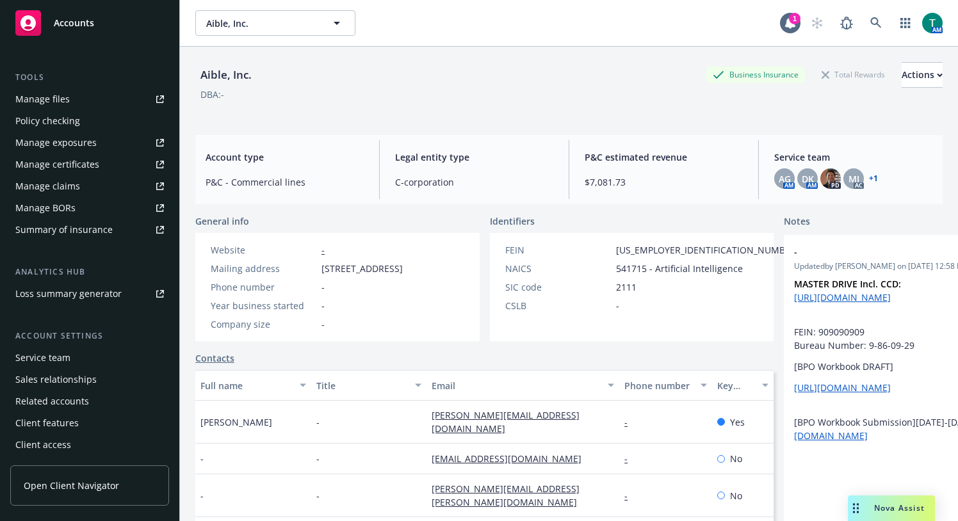
click at [64, 354] on div "Service team" at bounding box center [42, 358] width 55 height 20
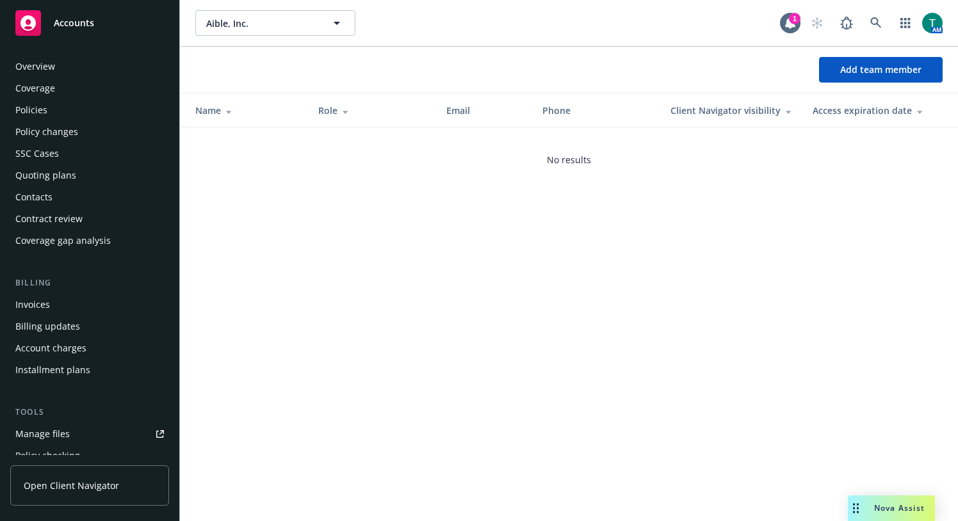
scroll to position [335, 0]
